Goal: Entertainment & Leisure: Consume media (video, audio)

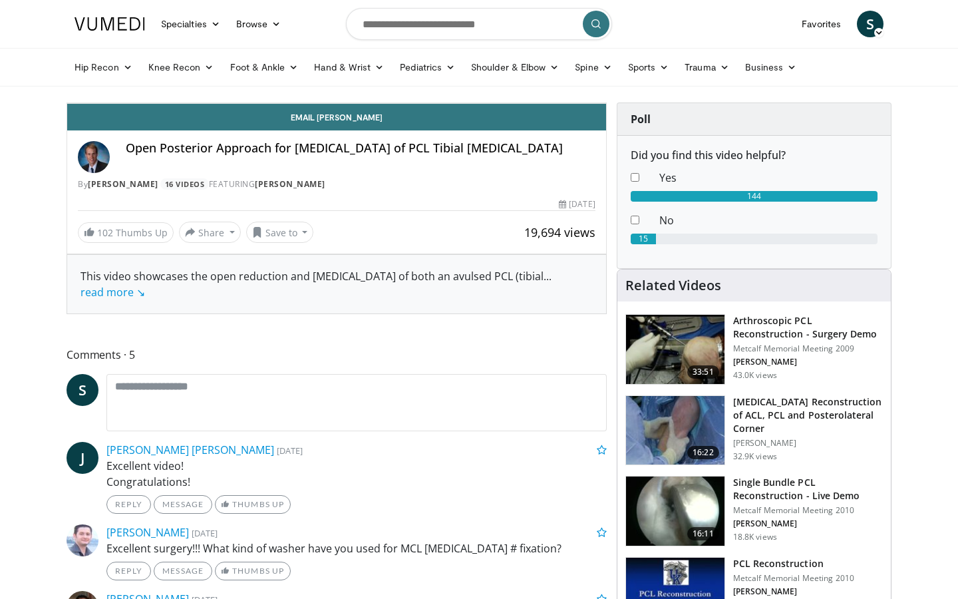
click at [521, 77] on div "3:24" at bounding box center [521, 73] width 1 height 5
click at [355, 122] on icon "Video Player" at bounding box center [336, 103] width 37 height 37
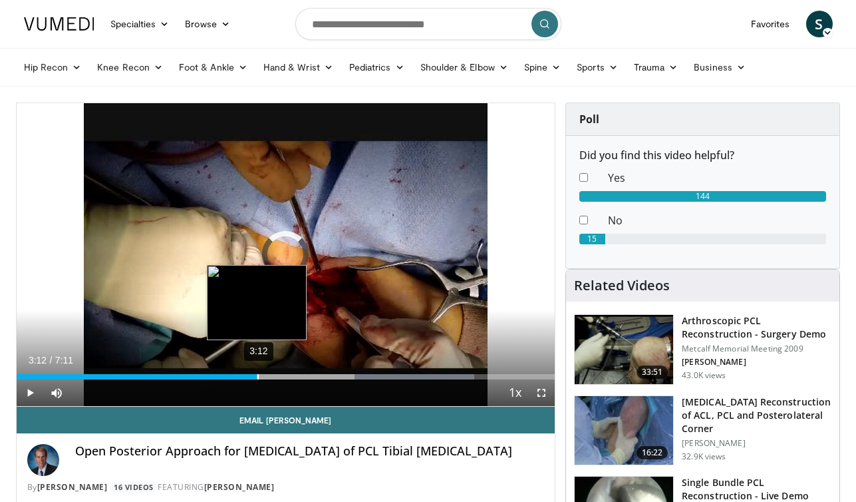
click at [258, 377] on div "3:12" at bounding box center [258, 376] width 1 height 5
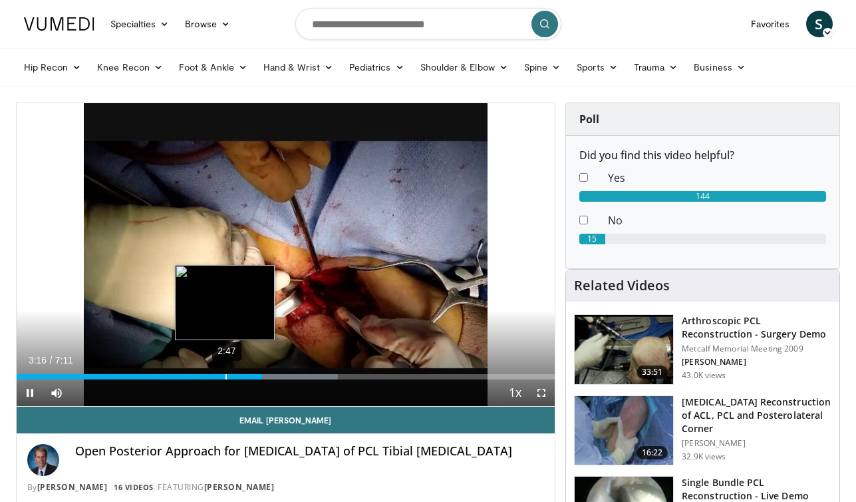
click at [226, 376] on div "2:47" at bounding box center [226, 376] width 1 height 5
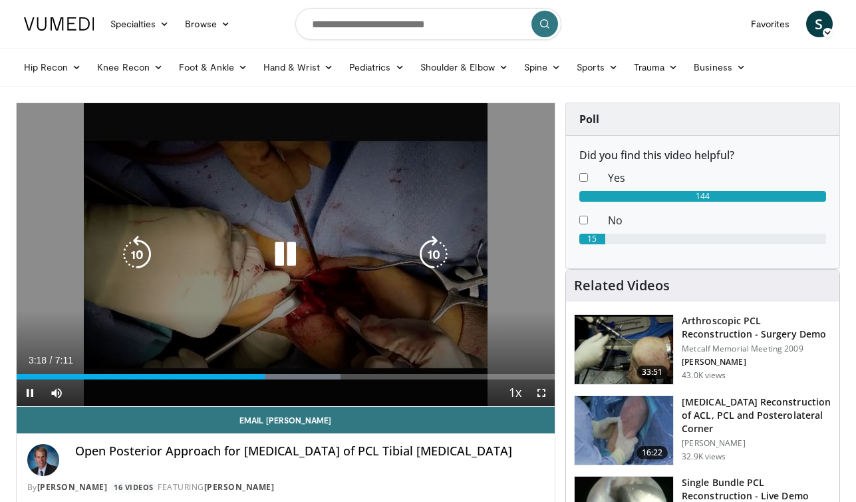
click at [282, 252] on icon "Video Player" at bounding box center [285, 254] width 37 height 37
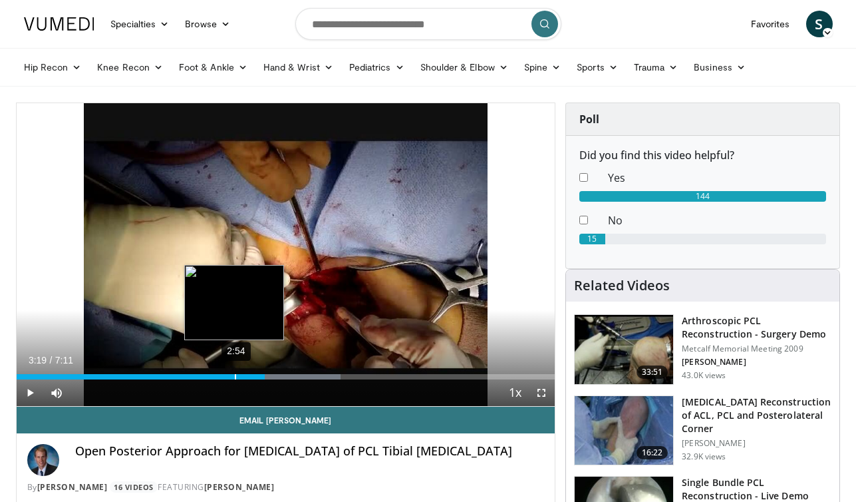
click at [235, 375] on div "2:54" at bounding box center [235, 376] width 1 height 5
click at [244, 376] on div "3:01" at bounding box center [244, 376] width 1 height 5
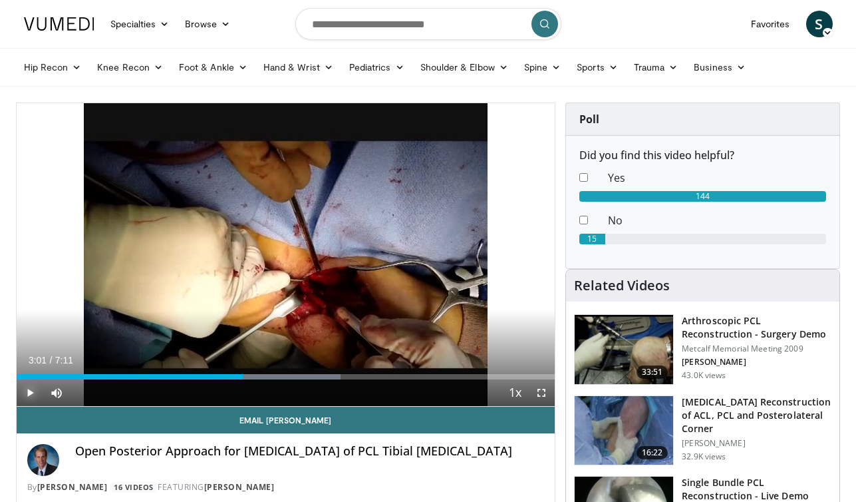
click at [35, 393] on span "Video Player" at bounding box center [30, 392] width 27 height 27
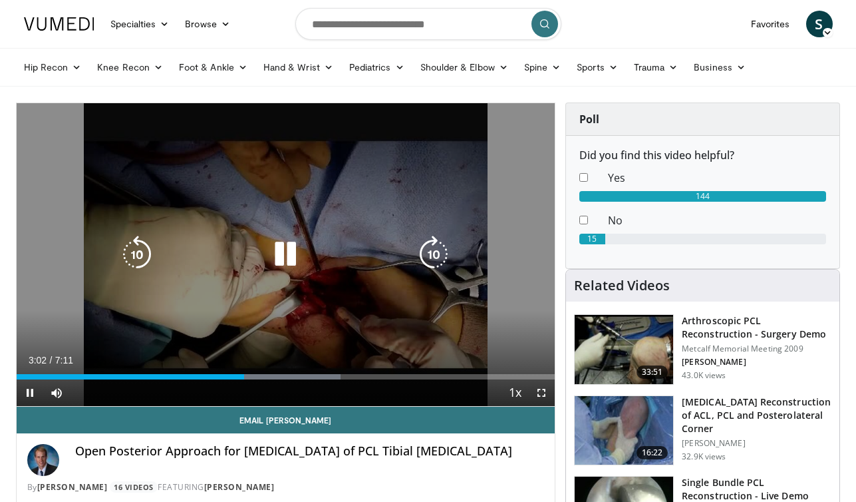
click at [150, 256] on icon "Video Player" at bounding box center [136, 254] width 37 height 37
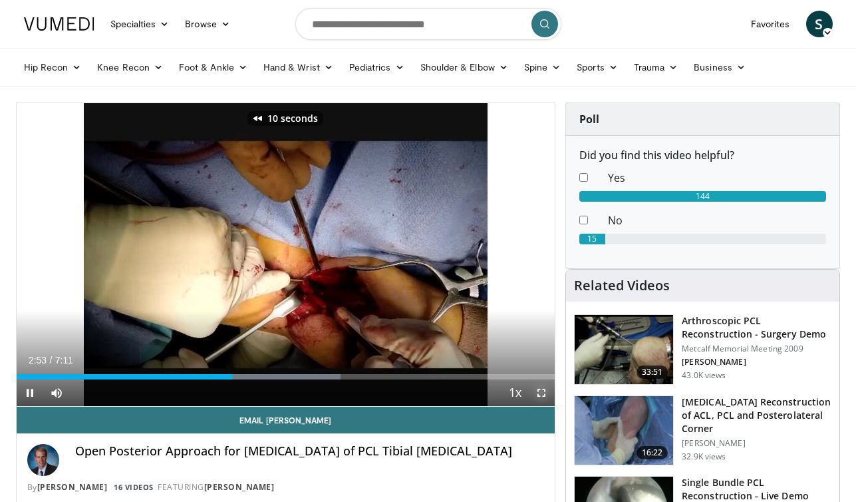
click at [543, 394] on span "Video Player" at bounding box center [541, 392] width 27 height 27
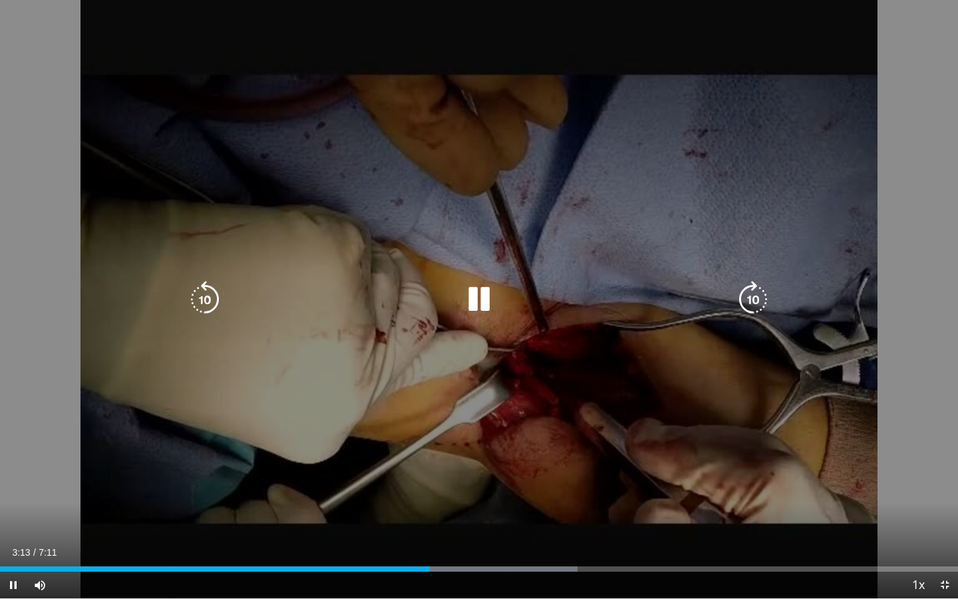
click at [473, 303] on icon "Video Player" at bounding box center [478, 299] width 37 height 37
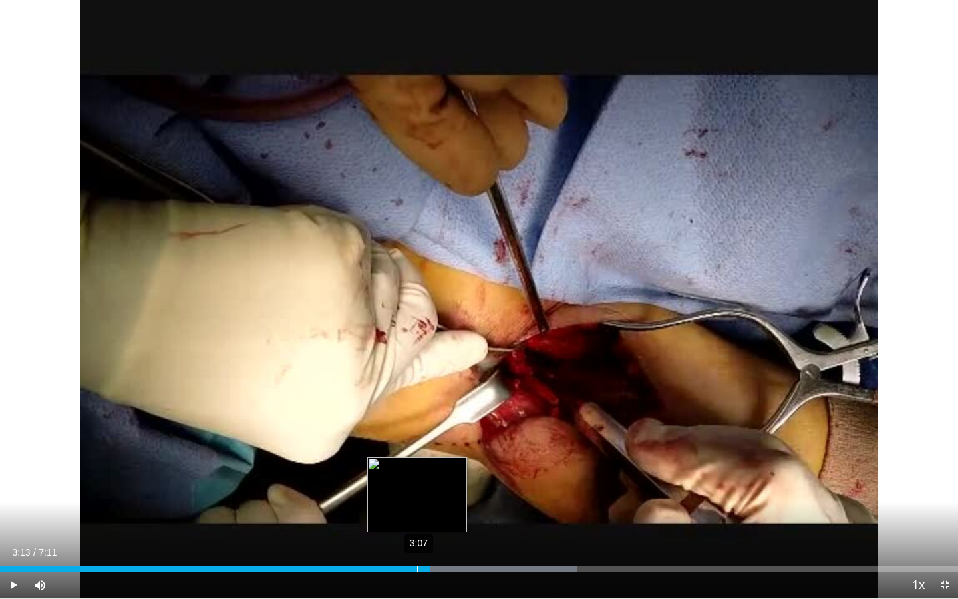
click at [417, 568] on div "3:07" at bounding box center [417, 568] width 1 height 5
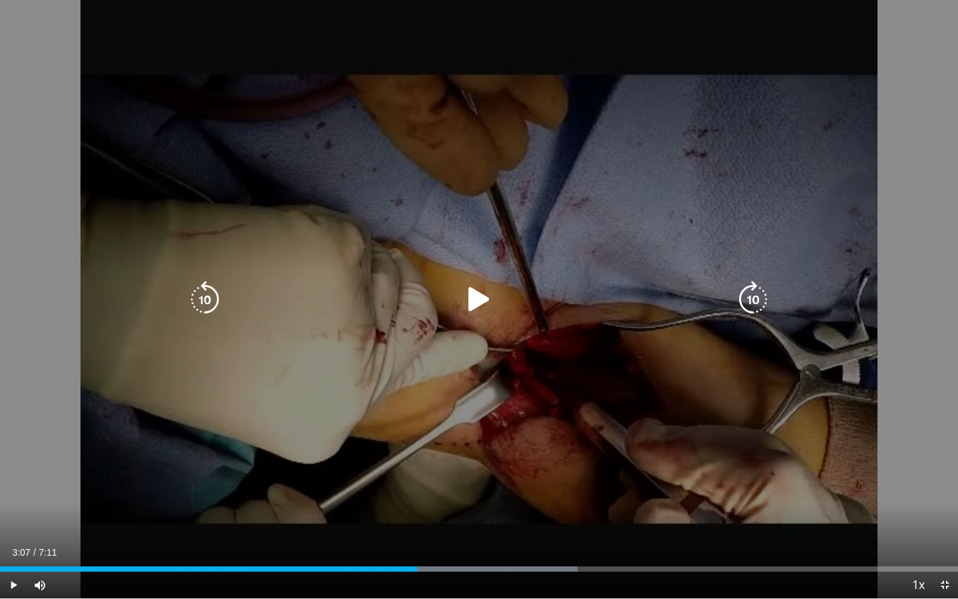
click at [472, 306] on icon "Video Player" at bounding box center [478, 299] width 37 height 37
click at [468, 307] on icon "Video Player" at bounding box center [478, 299] width 37 height 37
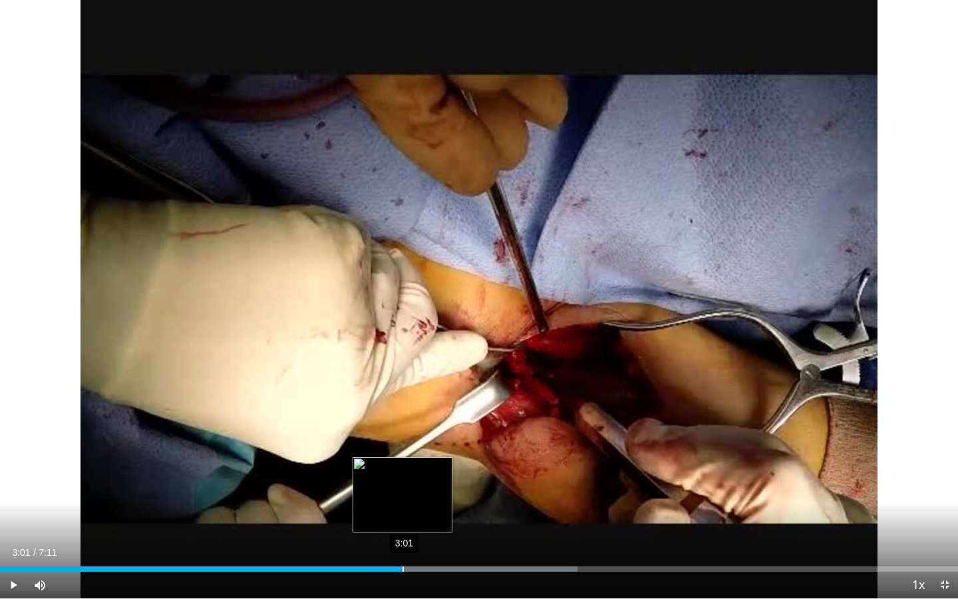
click at [403, 568] on div "3:01" at bounding box center [403, 568] width 1 height 5
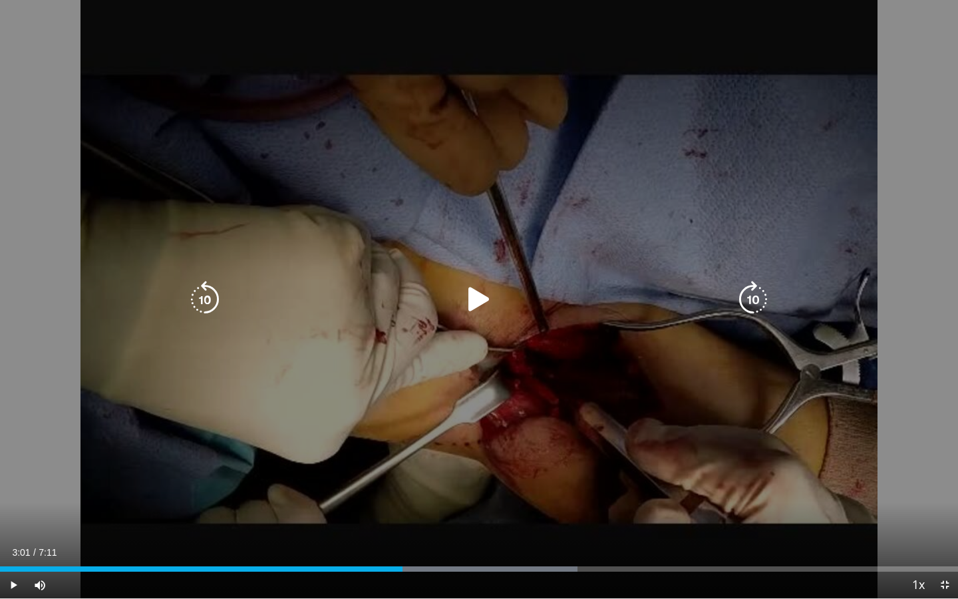
click at [472, 305] on icon "Video Player" at bounding box center [478, 299] width 37 height 37
click at [476, 297] on icon "Video Player" at bounding box center [478, 299] width 37 height 37
